Goal: Task Accomplishment & Management: Manage account settings

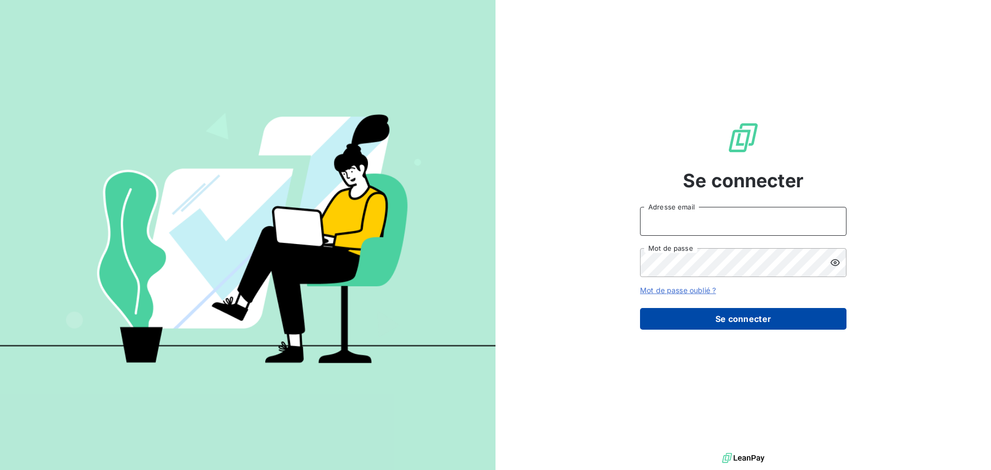
type input "julien.baudis@ecores.fr"
click at [769, 319] on button "Se connecter" at bounding box center [743, 319] width 207 height 22
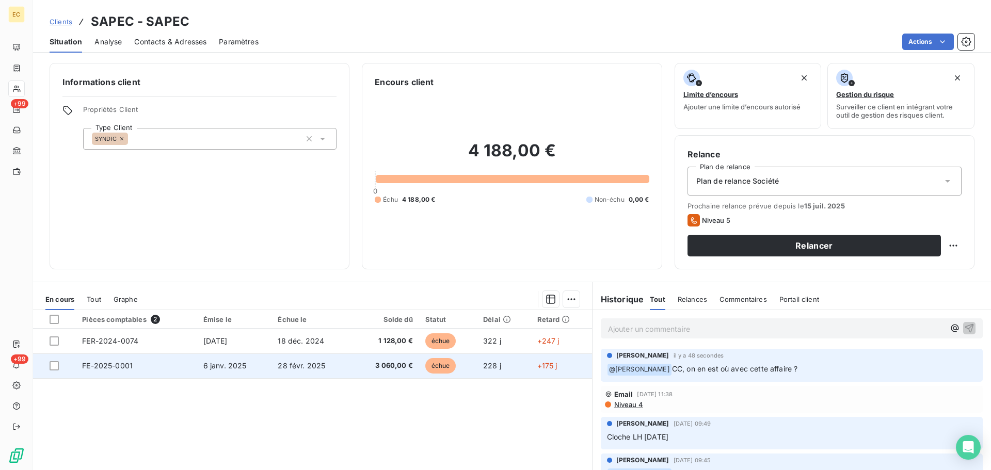
click at [319, 365] on span "28 févr. 2025" at bounding box center [302, 365] width 48 height 9
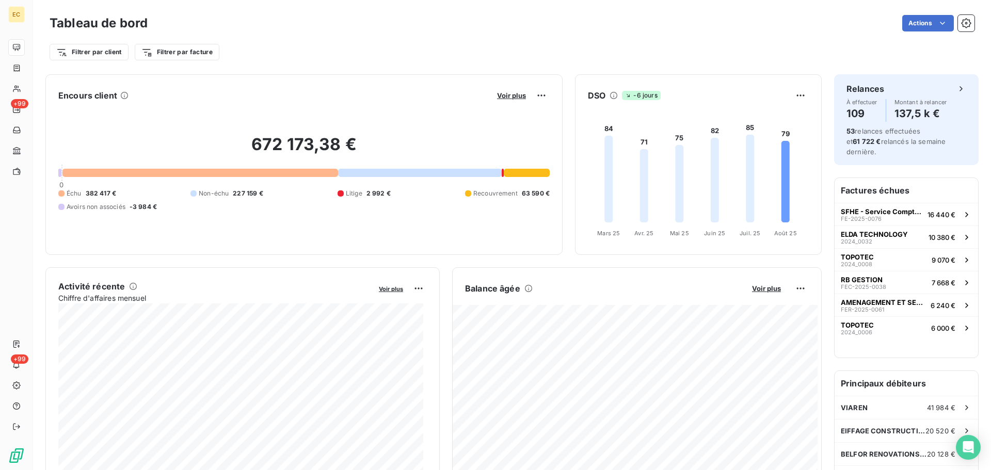
click at [428, 35] on div "Filtrer par client Filtrer par facture" at bounding box center [512, 48] width 925 height 28
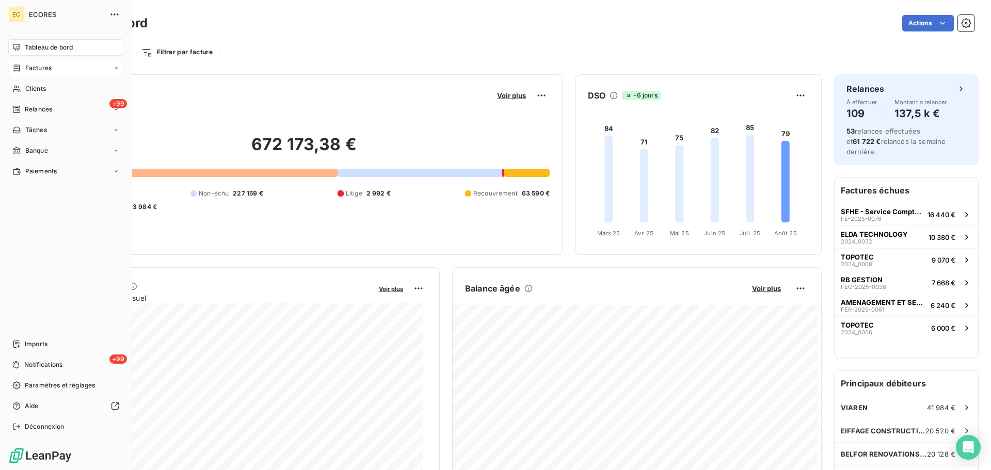
click at [61, 68] on div "Factures" at bounding box center [65, 68] width 115 height 17
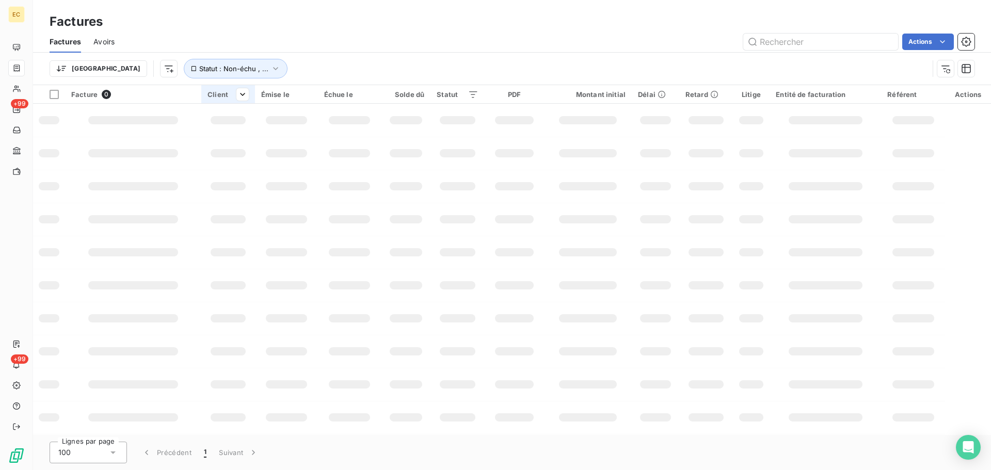
click at [849, 41] on input "text" at bounding box center [820, 42] width 155 height 17
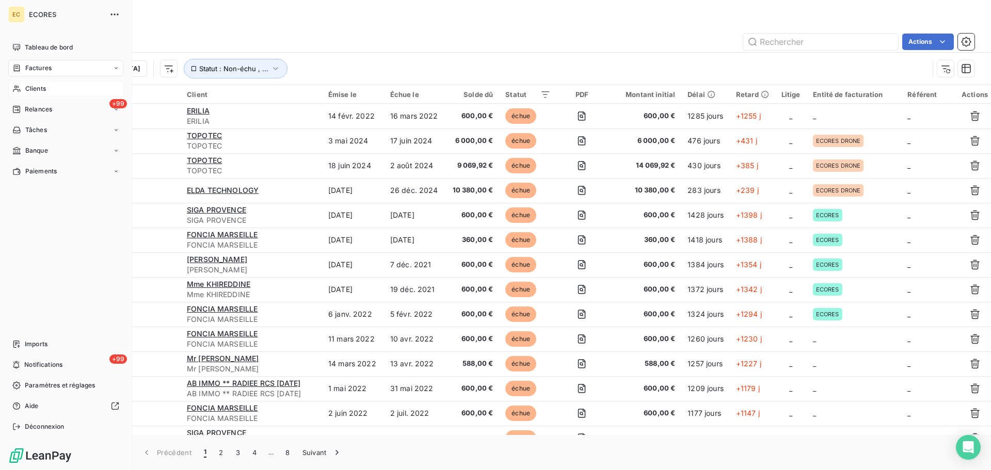
click at [15, 92] on icon at bounding box center [16, 89] width 9 height 8
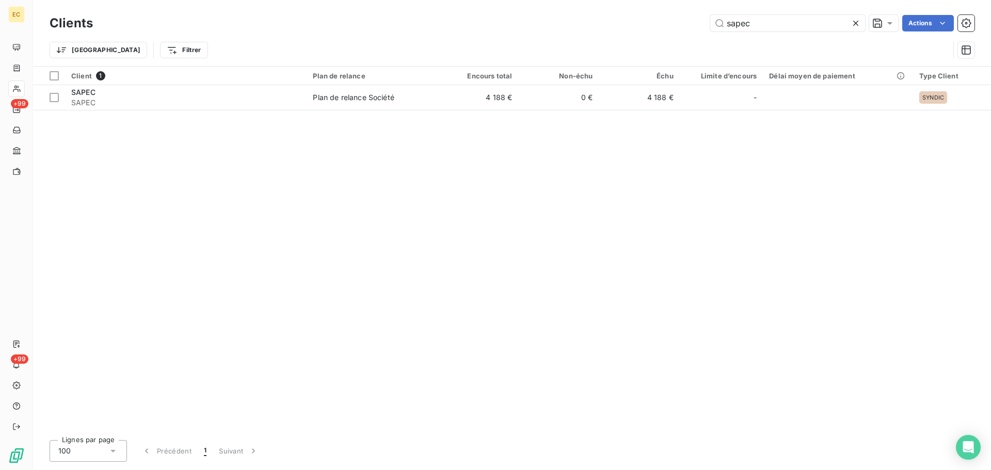
type input "sapec"
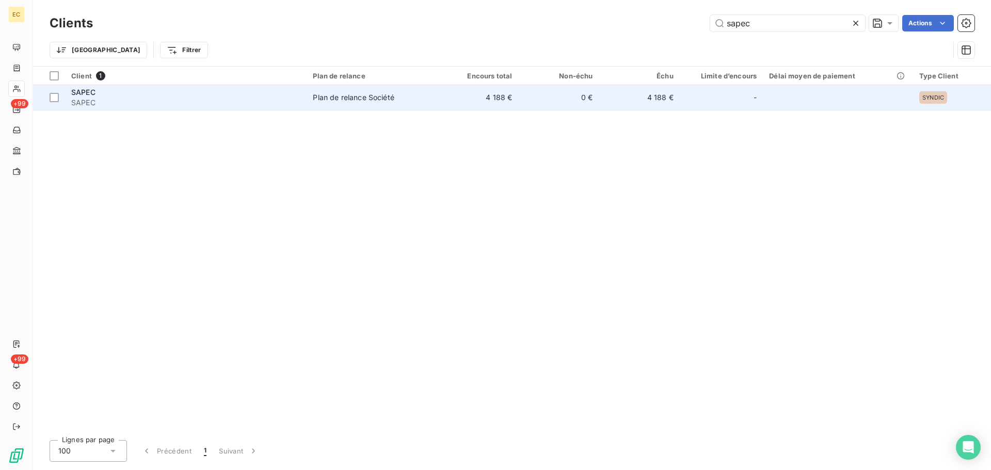
click at [409, 98] on span "Plan de relance Société" at bounding box center [372, 97] width 119 height 10
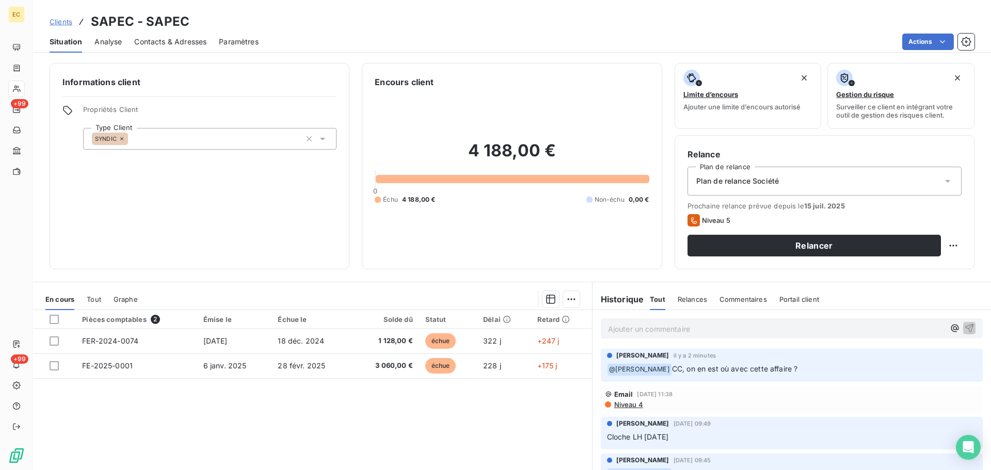
click at [729, 329] on p "Ajouter un commentaire ﻿" at bounding box center [776, 329] width 337 height 13
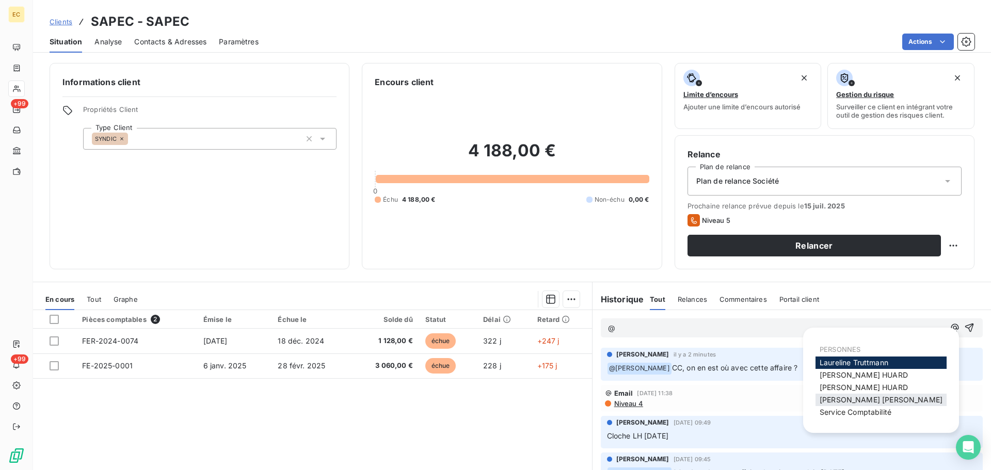
click at [836, 401] on span "Patricia TORRES" at bounding box center [881, 399] width 123 height 9
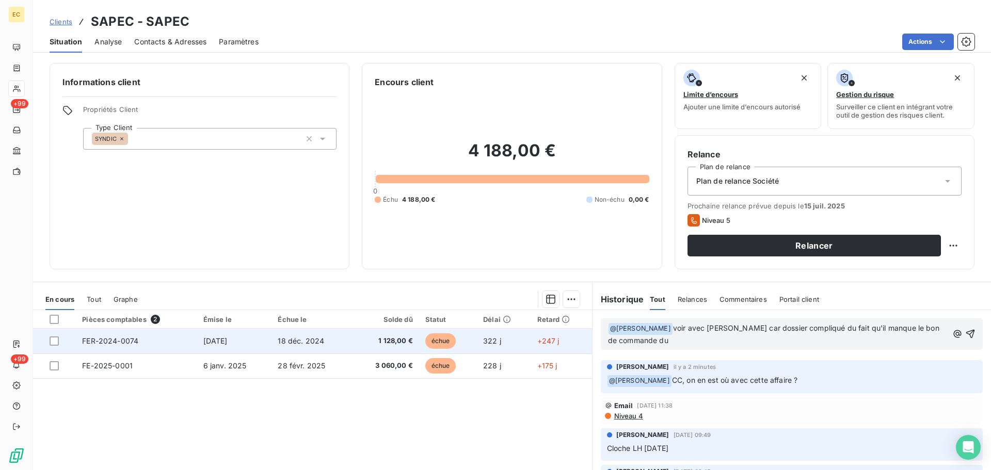
click at [321, 342] on span "18 déc. 2024" at bounding box center [301, 341] width 46 height 9
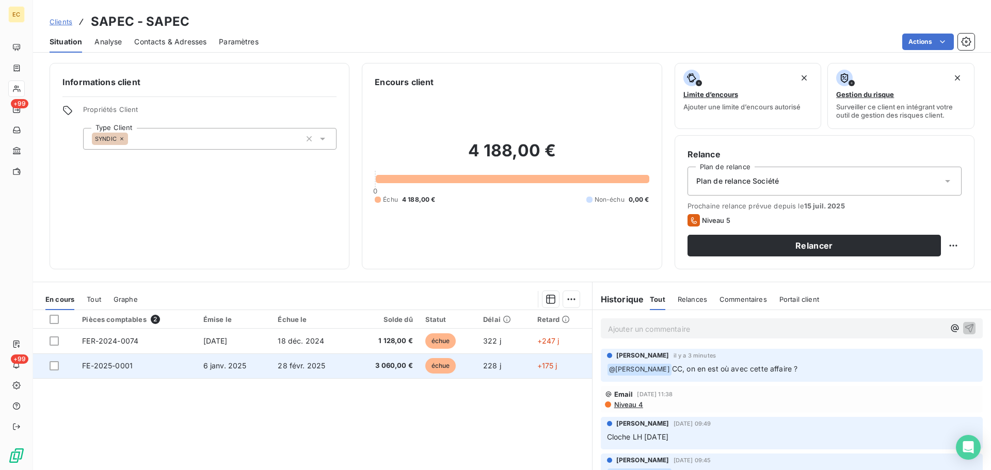
click at [228, 365] on span "6 janv. 2025" at bounding box center [224, 365] width 43 height 9
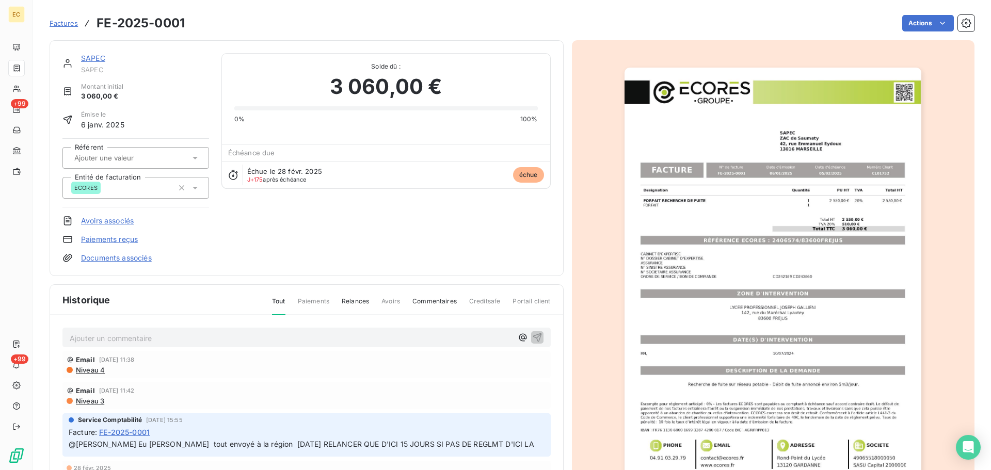
click at [51, 22] on span "Factures" at bounding box center [64, 23] width 28 height 8
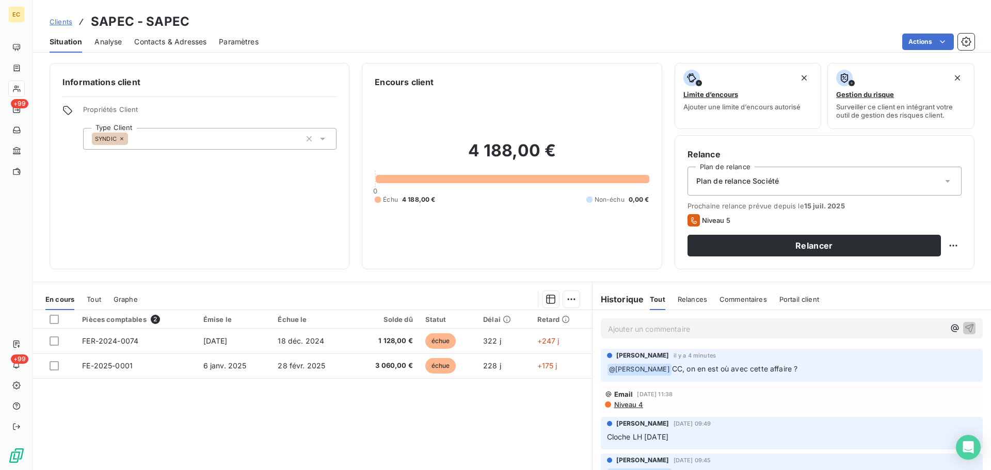
click at [859, 291] on div "Historique Tout Relances Commentaires Portail client Tout Relances Commentaires…" at bounding box center [792, 300] width 399 height 22
click at [828, 299] on div "Historique Tout Relances Commentaires Portail client Tout Relances Commentaires…" at bounding box center [792, 300] width 399 height 22
click at [782, 395] on div "Email 8 juil. 2025, 11:38" at bounding box center [792, 394] width 374 height 8
click at [848, 296] on div "Historique Tout Relances Commentaires Portail client Tout Relances Commentaires…" at bounding box center [792, 300] width 399 height 22
click at [781, 299] on span "Portail client" at bounding box center [800, 299] width 40 height 8
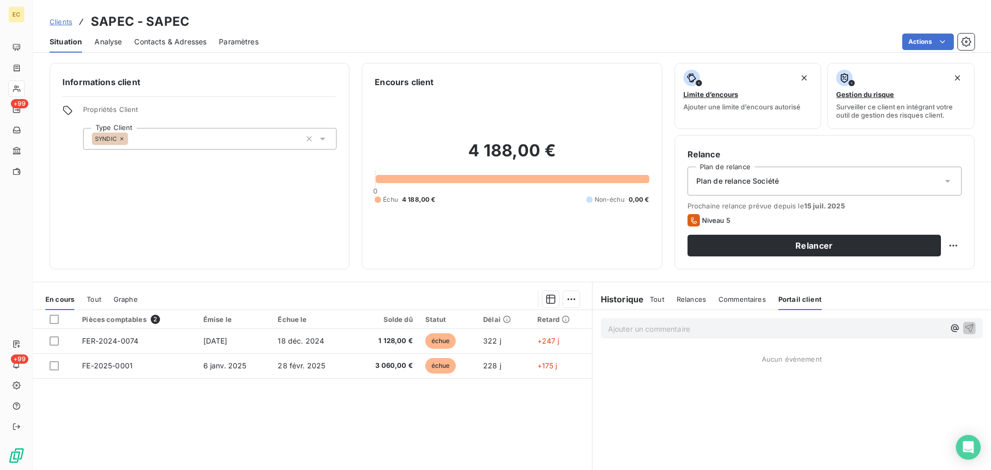
click at [891, 299] on div "Historique Tout Relances Commentaires Portail client Tout Relances Commentaires…" at bounding box center [792, 300] width 399 height 22
click at [840, 294] on div "Historique Tout Relances Commentaires Portail client Tout Relances Commentaires…" at bounding box center [792, 300] width 399 height 22
click at [655, 302] on span "Tout" at bounding box center [657, 299] width 14 height 8
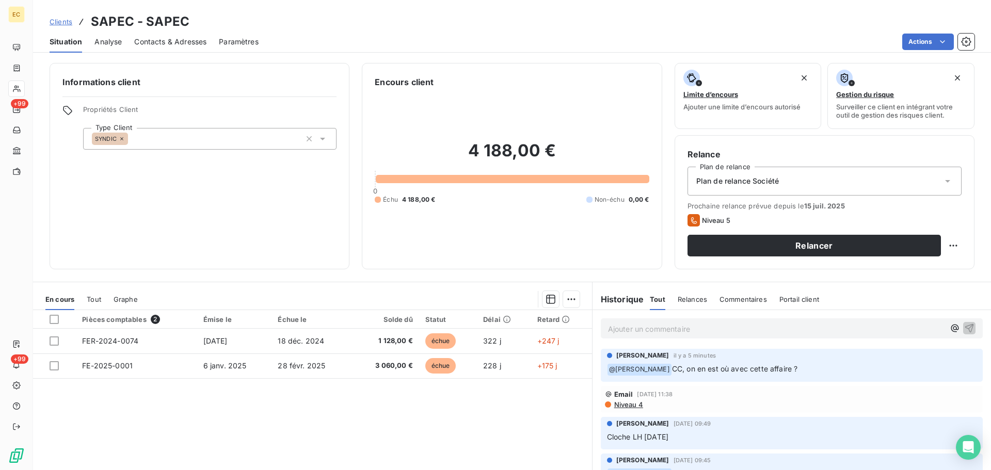
click at [708, 330] on p "Ajouter un commentaire ﻿" at bounding box center [776, 329] width 337 height 13
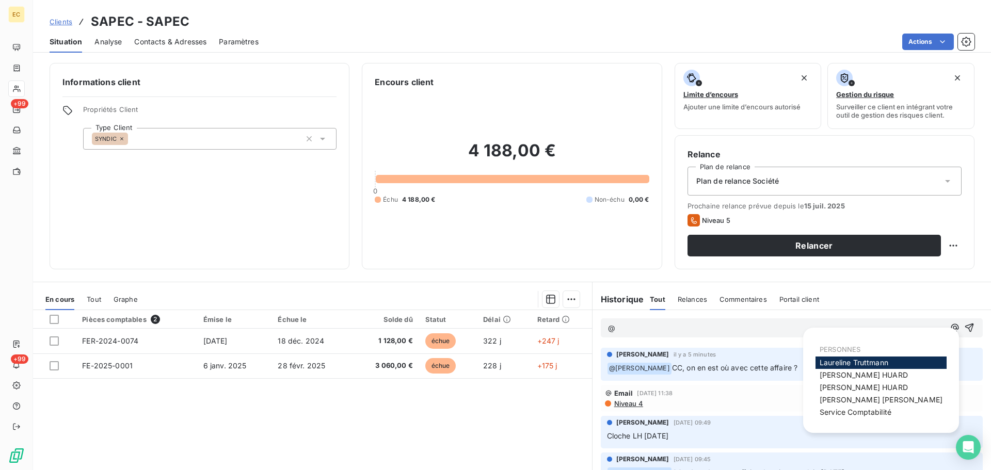
click at [831, 401] on span "Patricia TORRES" at bounding box center [881, 399] width 123 height 9
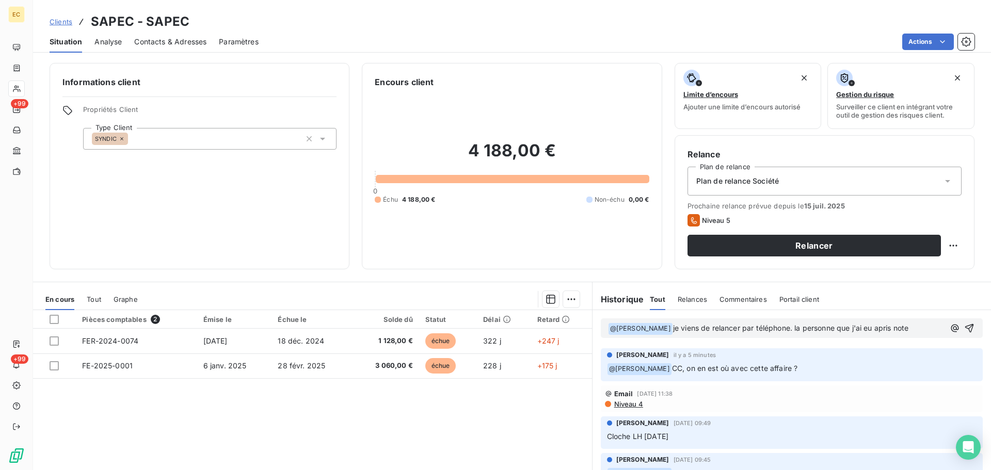
click at [873, 330] on span "je viens de relancer par téléphone. la personne que j'ai eu apris note" at bounding box center [791, 328] width 236 height 9
click at [908, 331] on span "je viens de relancer par téléphone. la personne que j'ai eu a pris note" at bounding box center [792, 328] width 238 height 9
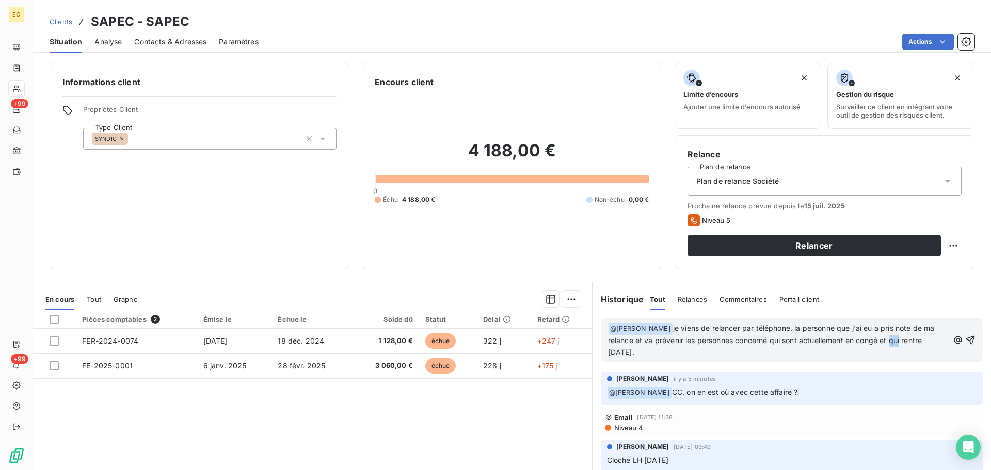
drag, startPoint x: 889, startPoint y: 340, endPoint x: 898, endPoint y: 342, distance: 9.5
click at [898, 342] on span "je viens de relancer par téléphone. la personne que j'ai eu a pris note de ma r…" at bounding box center [772, 340] width 329 height 33
click at [667, 354] on p "﻿ @ Patricia TORRES ﻿ je viens de relancer par téléphone. la personne que j'ai …" at bounding box center [778, 341] width 341 height 36
click at [966, 339] on icon "button" at bounding box center [971, 340] width 10 height 10
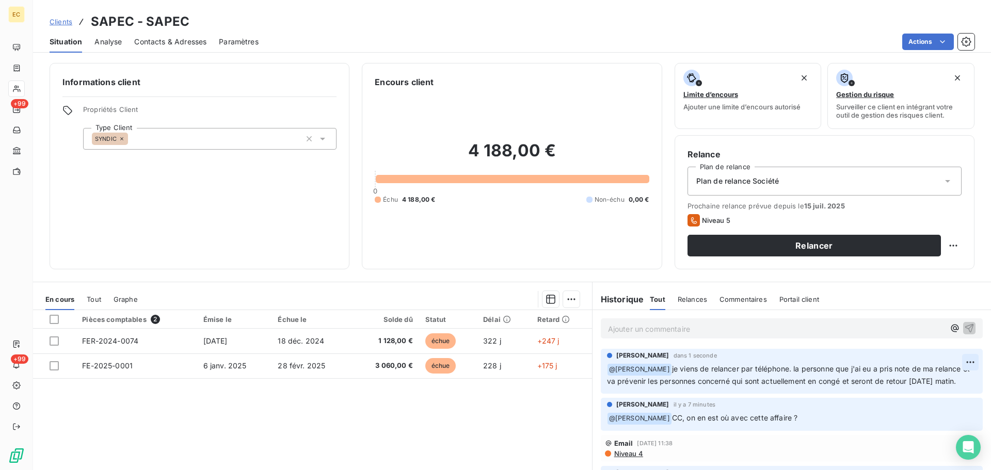
click at [955, 362] on html "EC +99 +99 Clients SAPEC - SAPEC Situation Analyse Contacts & Adresses Paramètr…" at bounding box center [495, 235] width 991 height 470
click at [921, 386] on div "Editer" at bounding box center [930, 385] width 58 height 17
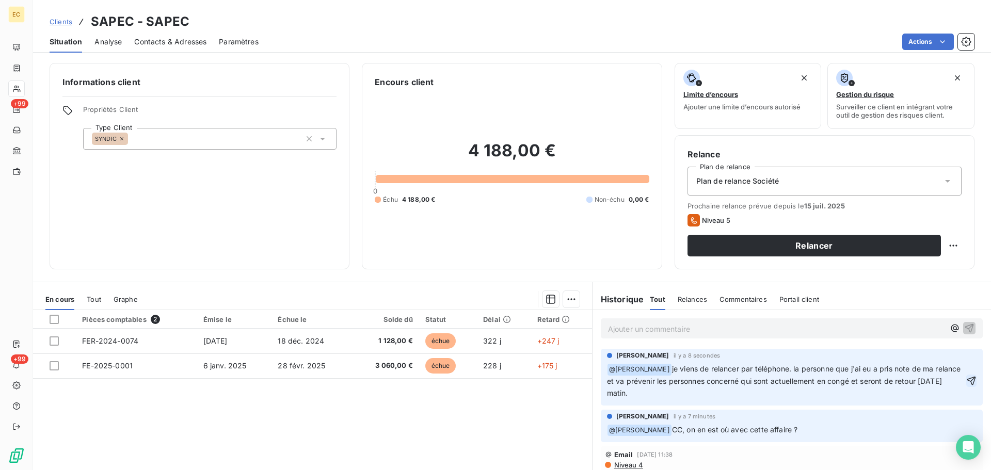
click at [968, 384] on icon "button" at bounding box center [972, 380] width 9 height 9
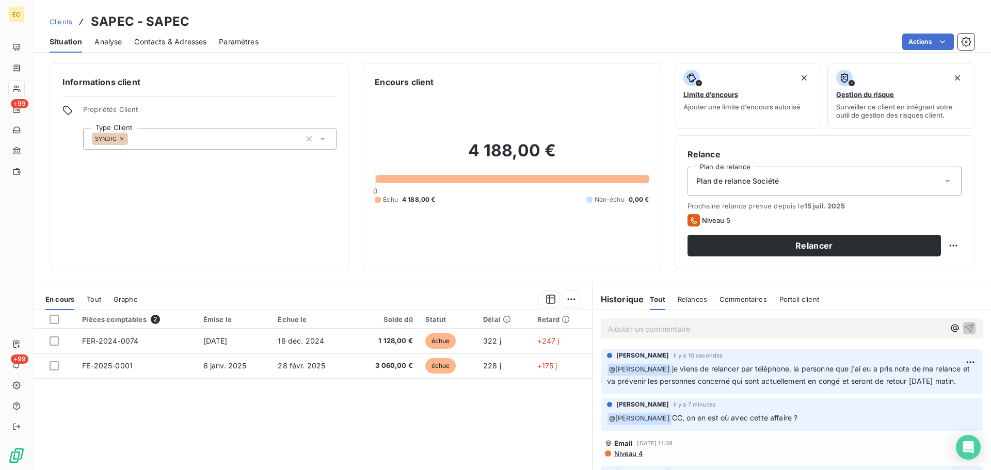
click at [528, 419] on div "Pièces comptables 2 Émise le Échue le Solde dû Statut Délai Retard FER-2024-007…" at bounding box center [312, 409] width 559 height 199
click at [674, 357] on span "22 août 2025, 11:33" at bounding box center [692, 356] width 36 height 6
click at [953, 363] on html "EC +99 +99 Clients SAPEC - SAPEC Situation Analyse Contacts & Adresses Paramètr…" at bounding box center [495, 235] width 991 height 470
click at [914, 389] on div "Editer" at bounding box center [930, 385] width 58 height 17
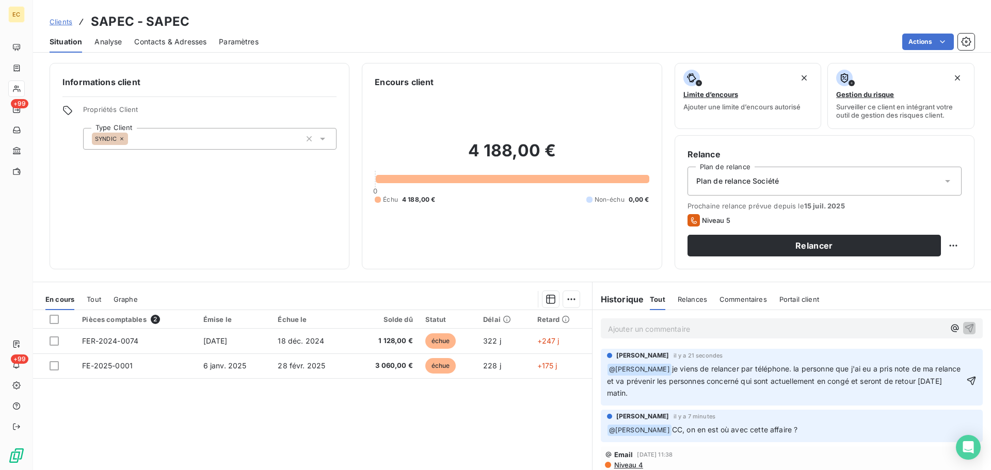
click at [699, 392] on p "﻿ @ Patricia TORRES ﻿ je viens de relancer par téléphone. la personne que j'ai …" at bounding box center [785, 381] width 357 height 36
click at [967, 382] on icon "button" at bounding box center [972, 381] width 10 height 10
